Goal: Information Seeking & Learning: Learn about a topic

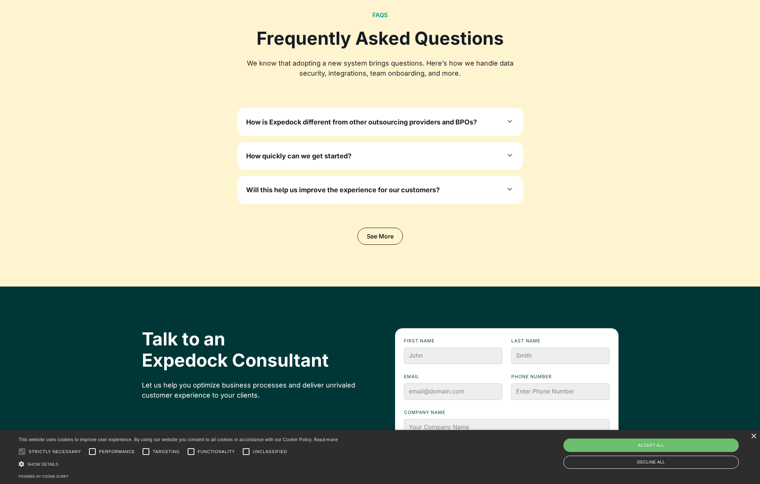
scroll to position [2523, 0]
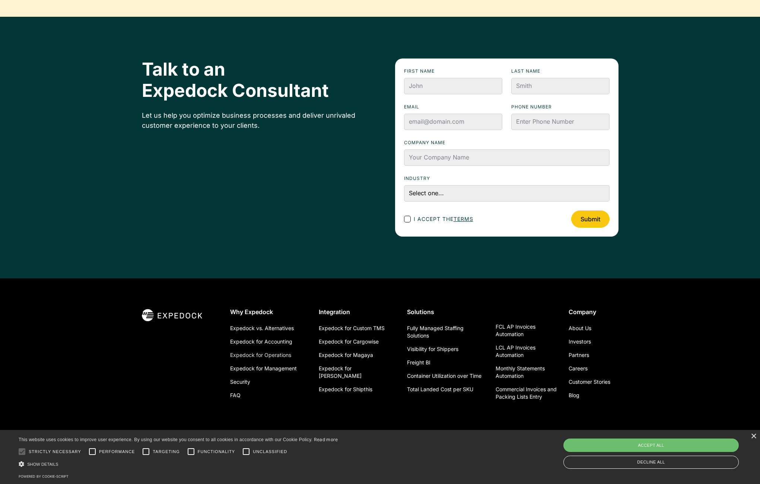
click at [268, 356] on link "Expedock for Operations" at bounding box center [260, 354] width 61 height 13
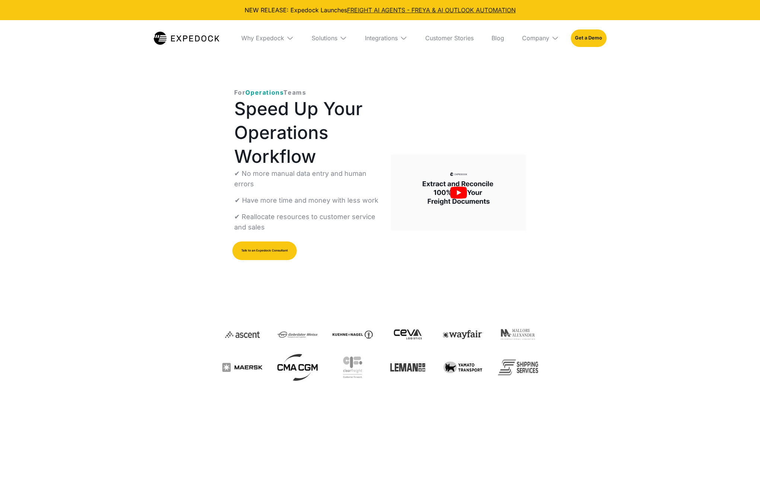
select select
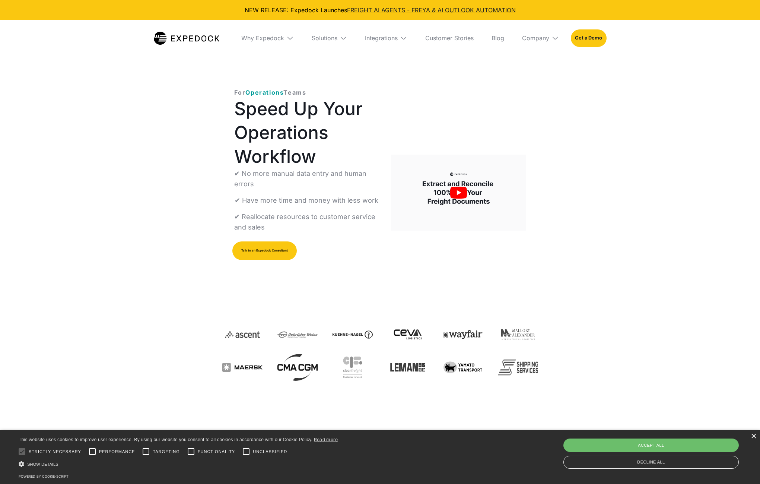
click at [454, 206] on img "open lightbox" at bounding box center [458, 193] width 135 height 76
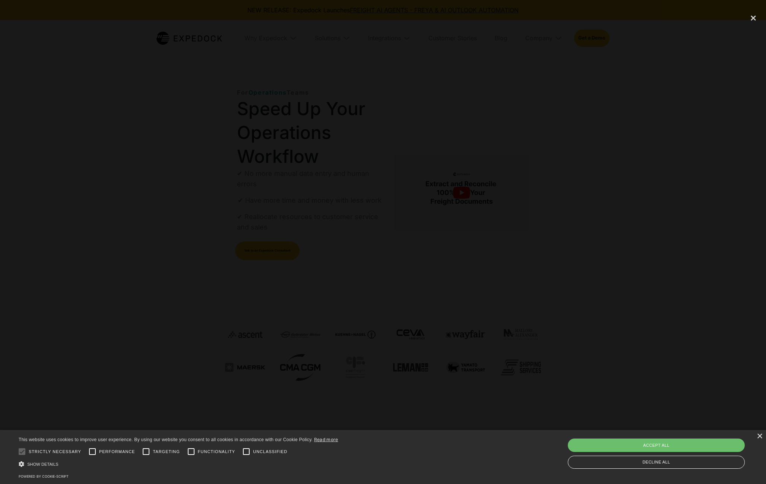
click at [649, 257] on div at bounding box center [383, 242] width 766 height 465
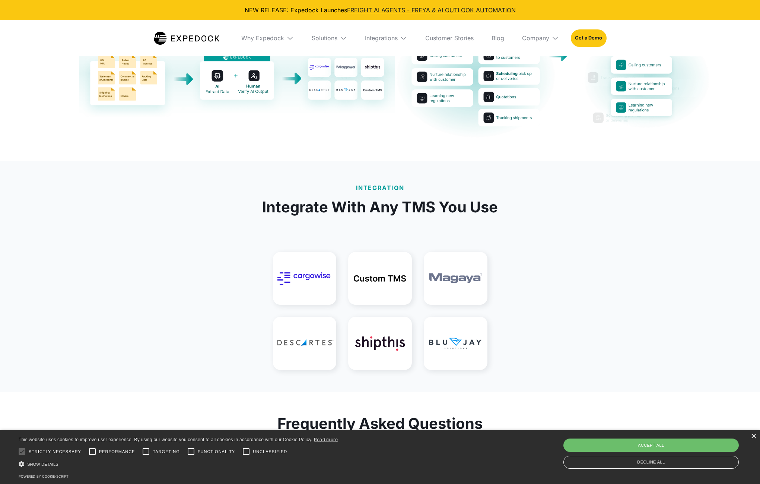
scroll to position [1744, 0]
